Goal: Transaction & Acquisition: Purchase product/service

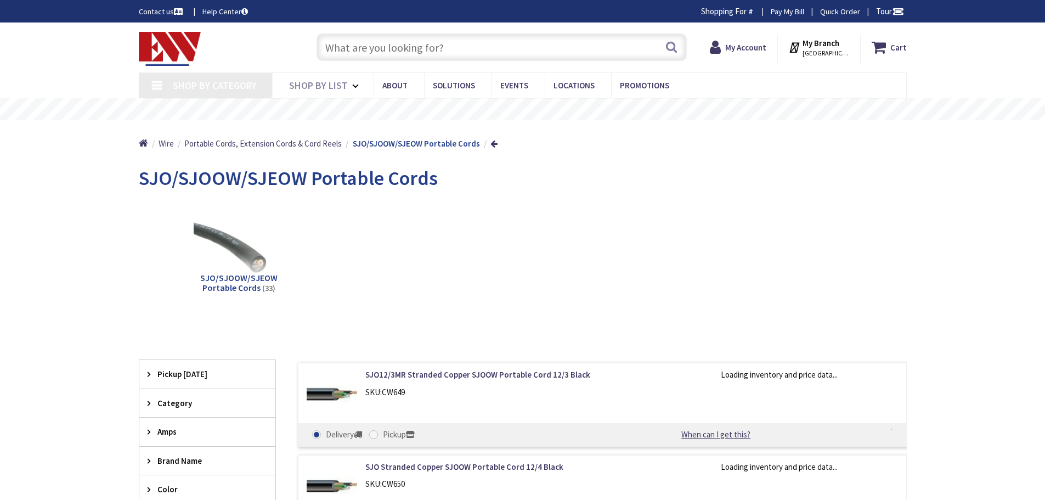
type input "[GEOGRAPHIC_DATA], [PERSON_NAME] 180 St. bet. [PERSON_NAME][GEOGRAPHIC_DATA] an…"
click at [454, 46] on input "text" at bounding box center [501, 46] width 370 height 27
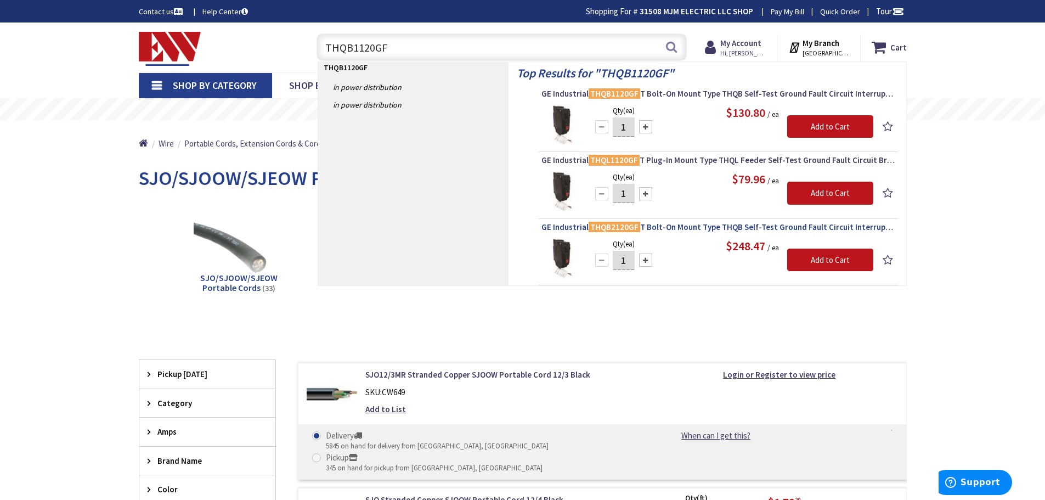
type input "THQB1120GF"
click at [674, 227] on span "GE Industrial THQB2120GF T Bolt-On Mount Type THQB Self-Test Ground Fault Circu…" at bounding box center [718, 227] width 354 height 11
